Goal: Communication & Community: Participate in discussion

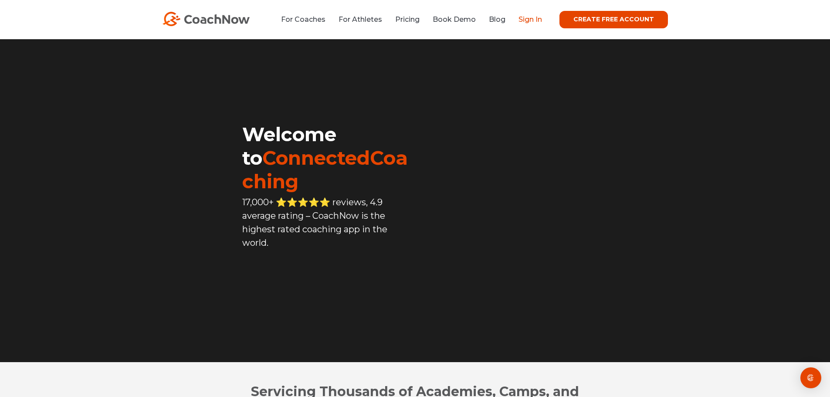
click at [534, 22] on link "Sign In" at bounding box center [531, 19] width 24 height 8
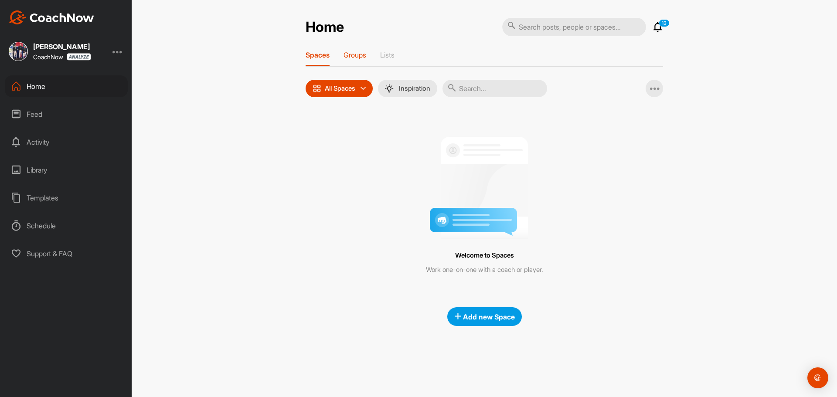
click at [344, 52] on p "Groups" at bounding box center [354, 55] width 23 height 9
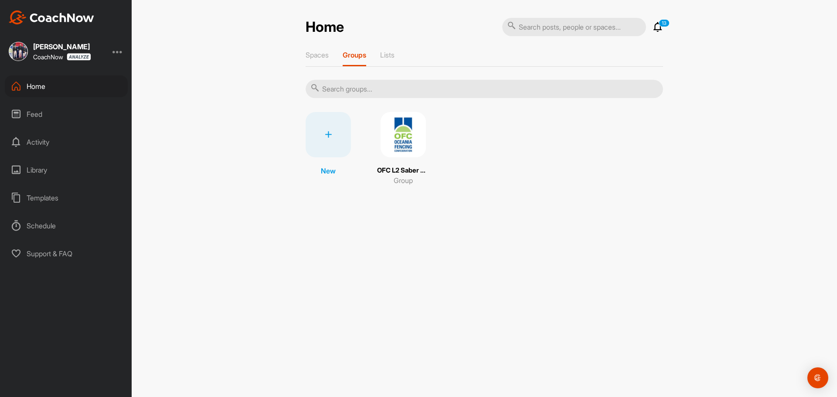
click at [405, 150] on img at bounding box center [402, 134] width 45 height 45
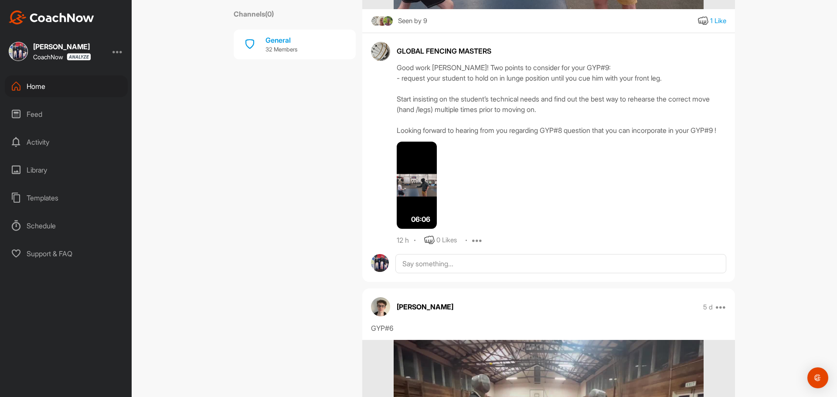
scroll to position [1612, 0]
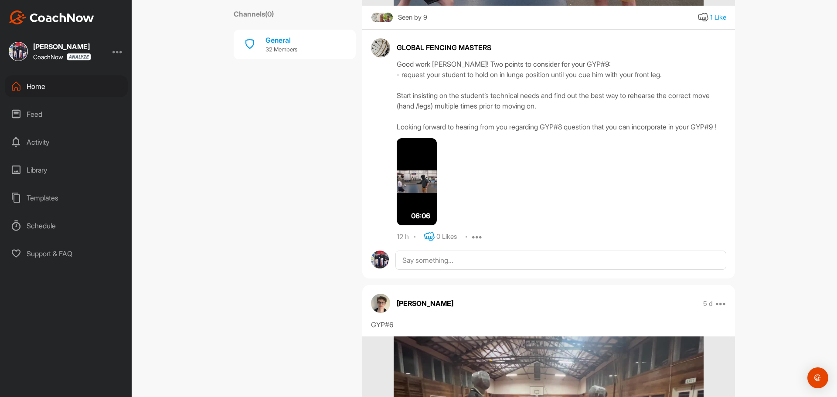
click at [428, 242] on icon at bounding box center [429, 236] width 10 height 10
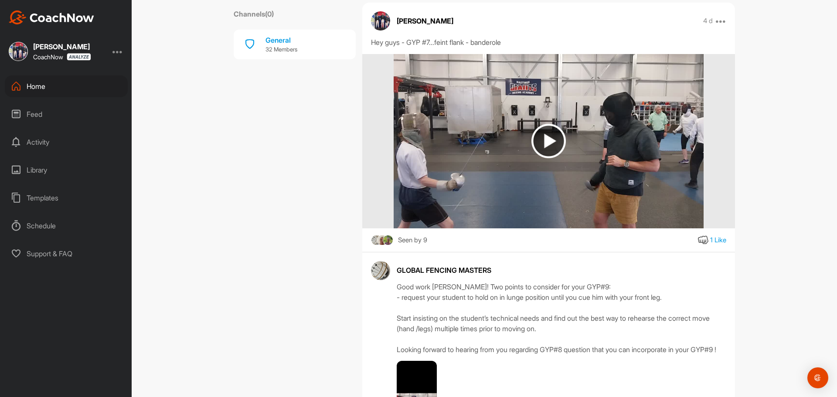
scroll to position [1264, 0]
